Goal: Task Accomplishment & Management: Manage account settings

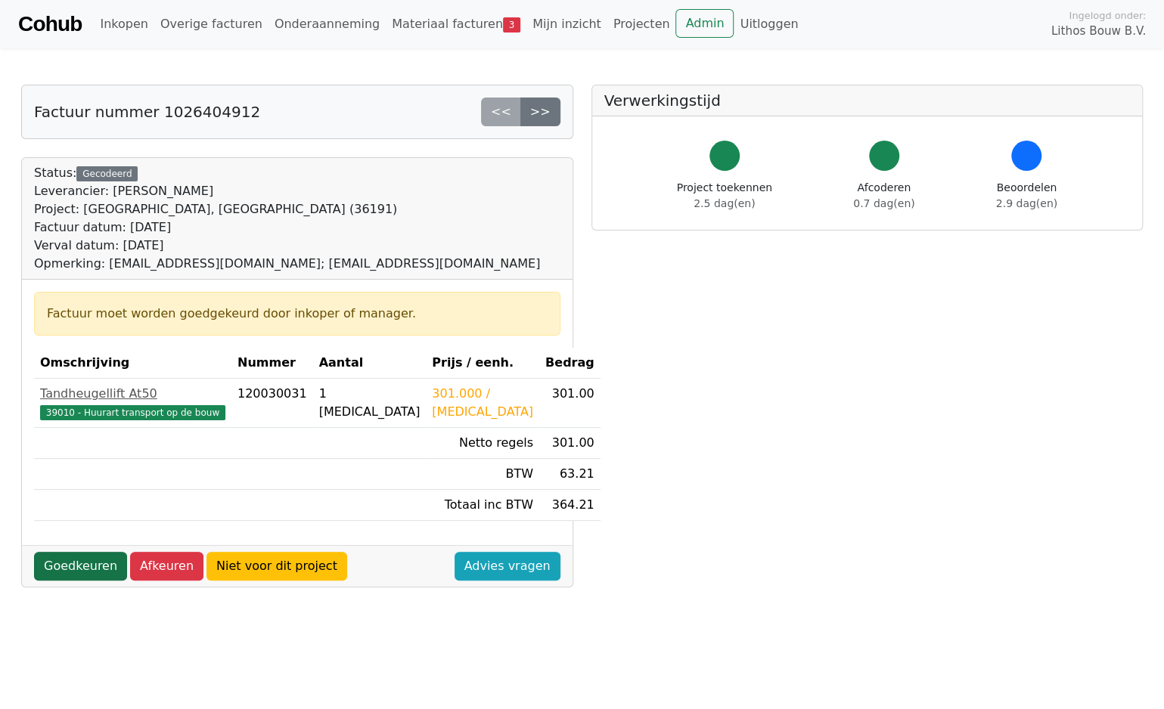
click at [53, 566] on link "Goedkeuren" at bounding box center [80, 566] width 93 height 29
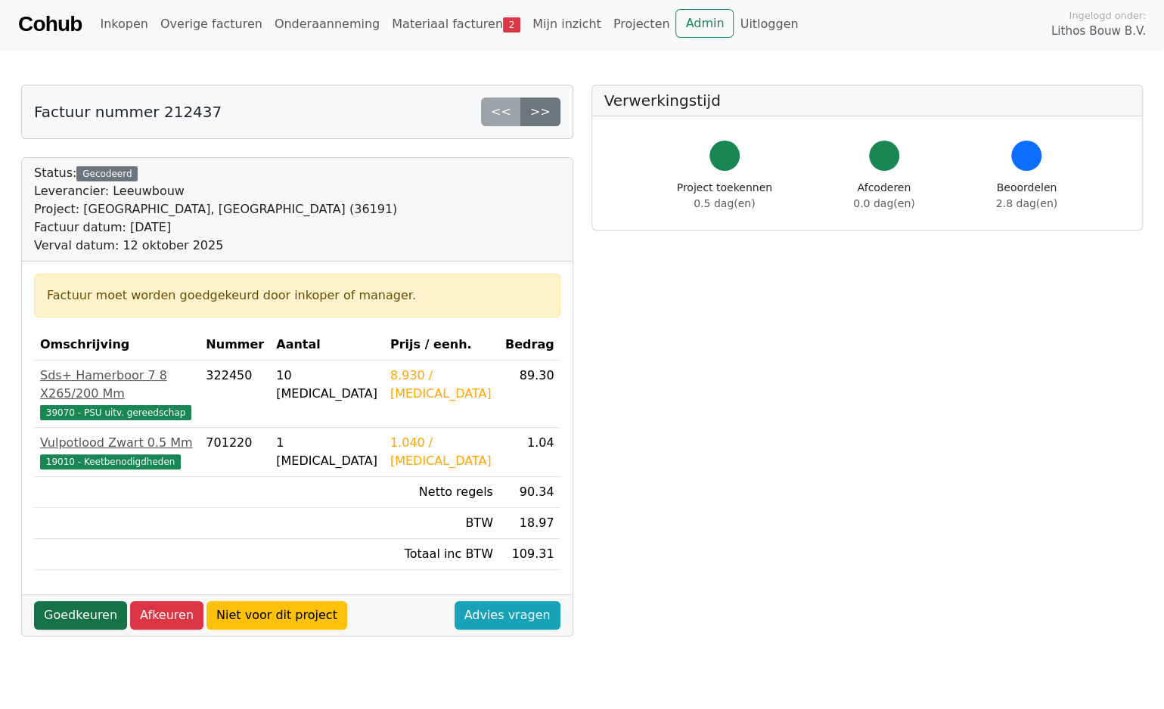
click at [85, 601] on link "Goedkeuren" at bounding box center [80, 615] width 93 height 29
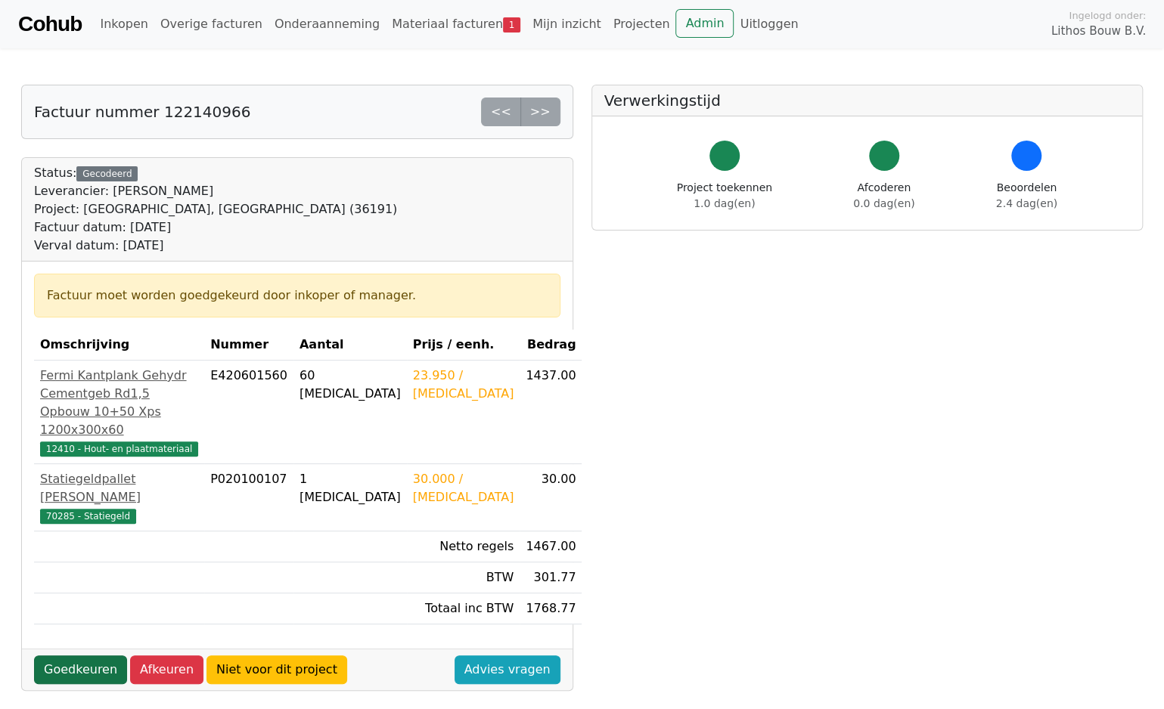
click at [69, 671] on link "Goedkeuren" at bounding box center [80, 670] width 93 height 29
